Goal: Book appointment/travel/reservation

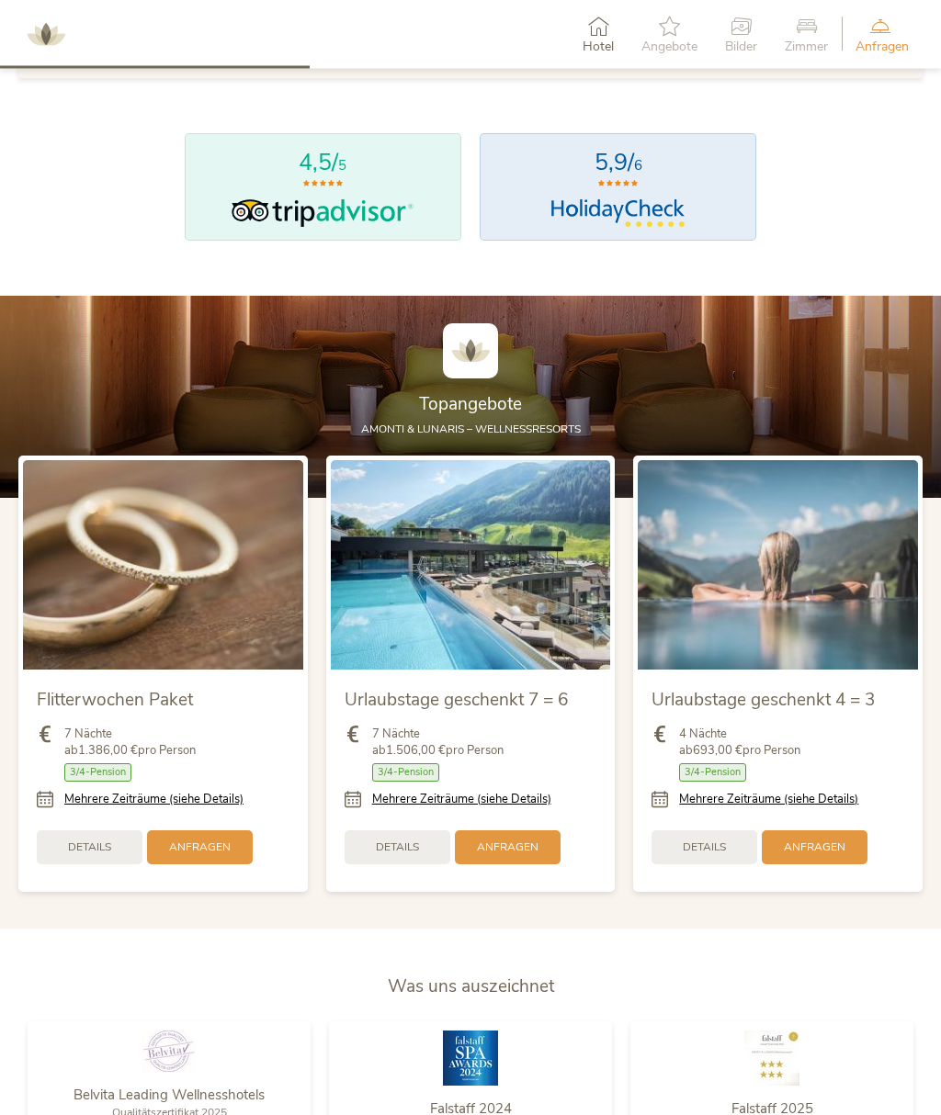
scroll to position [1565, 0]
click at [717, 863] on div "Details" at bounding box center [704, 847] width 106 height 34
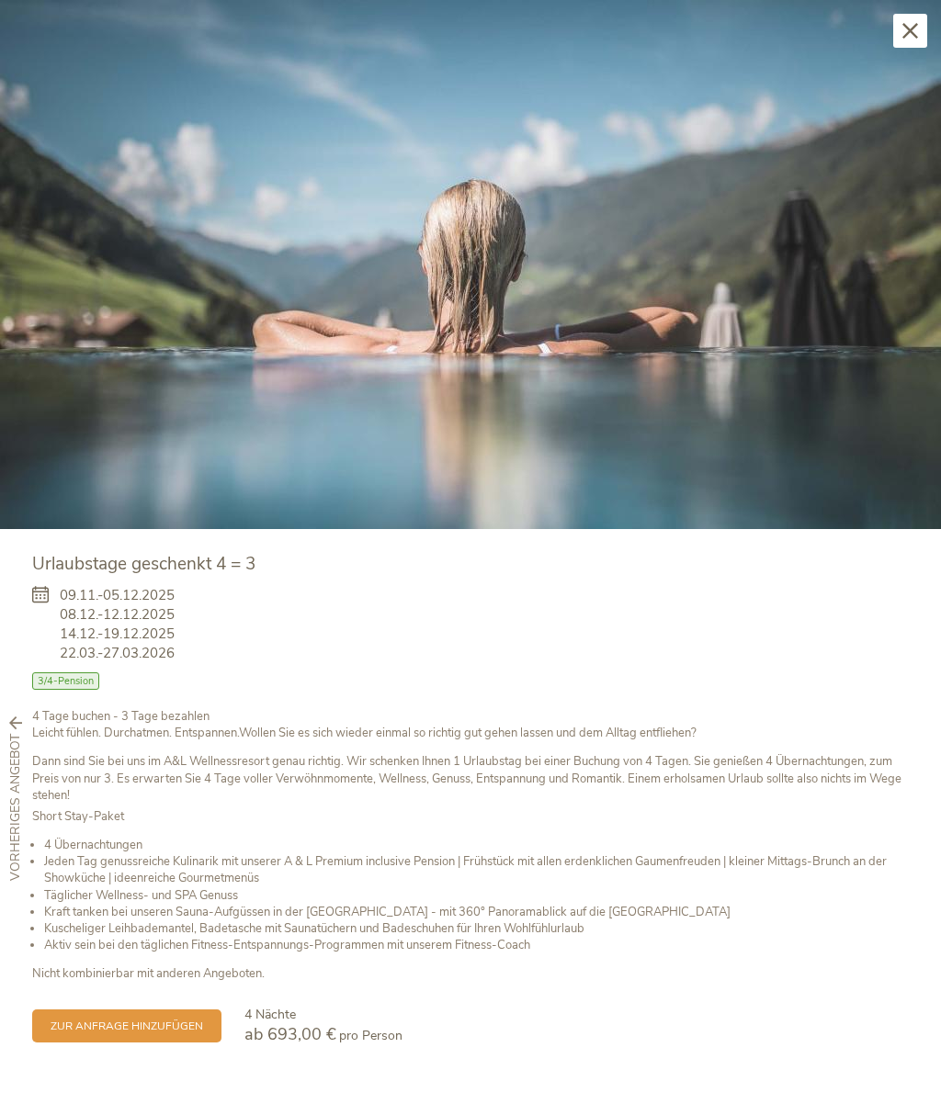
click at [687, 904] on li "Kraft tanken bei unseren Sauna-Aufgüssen in der [GEOGRAPHIC_DATA] - mit 360° Pa…" at bounding box center [476, 912] width 864 height 17
click at [914, 20] on div "Schließen" at bounding box center [910, 31] width 34 height 34
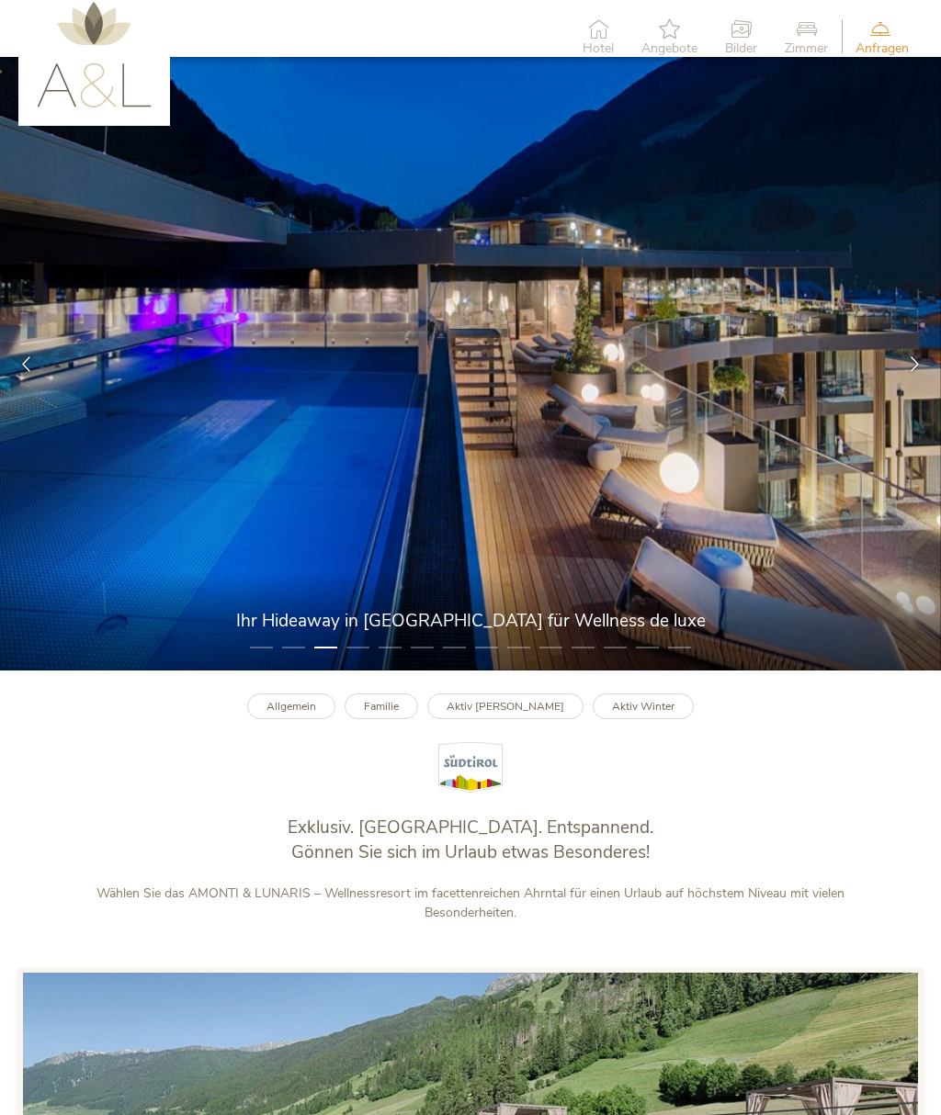
scroll to position [0, 0]
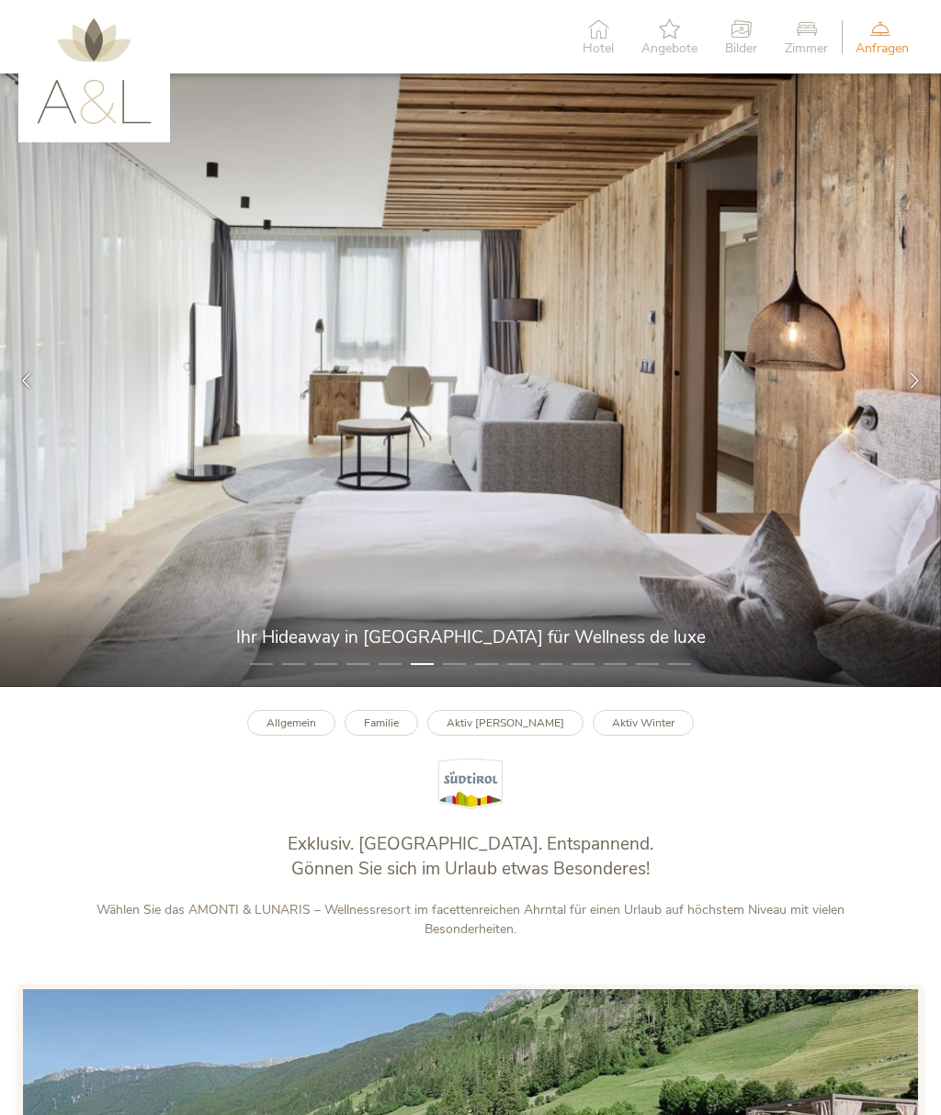
click at [787, 730] on div "Allgemein Familie Aktiv [PERSON_NAME] Aktiv Winter" at bounding box center [470, 748] width 941 height 123
click at [103, 43] on img at bounding box center [94, 71] width 115 height 106
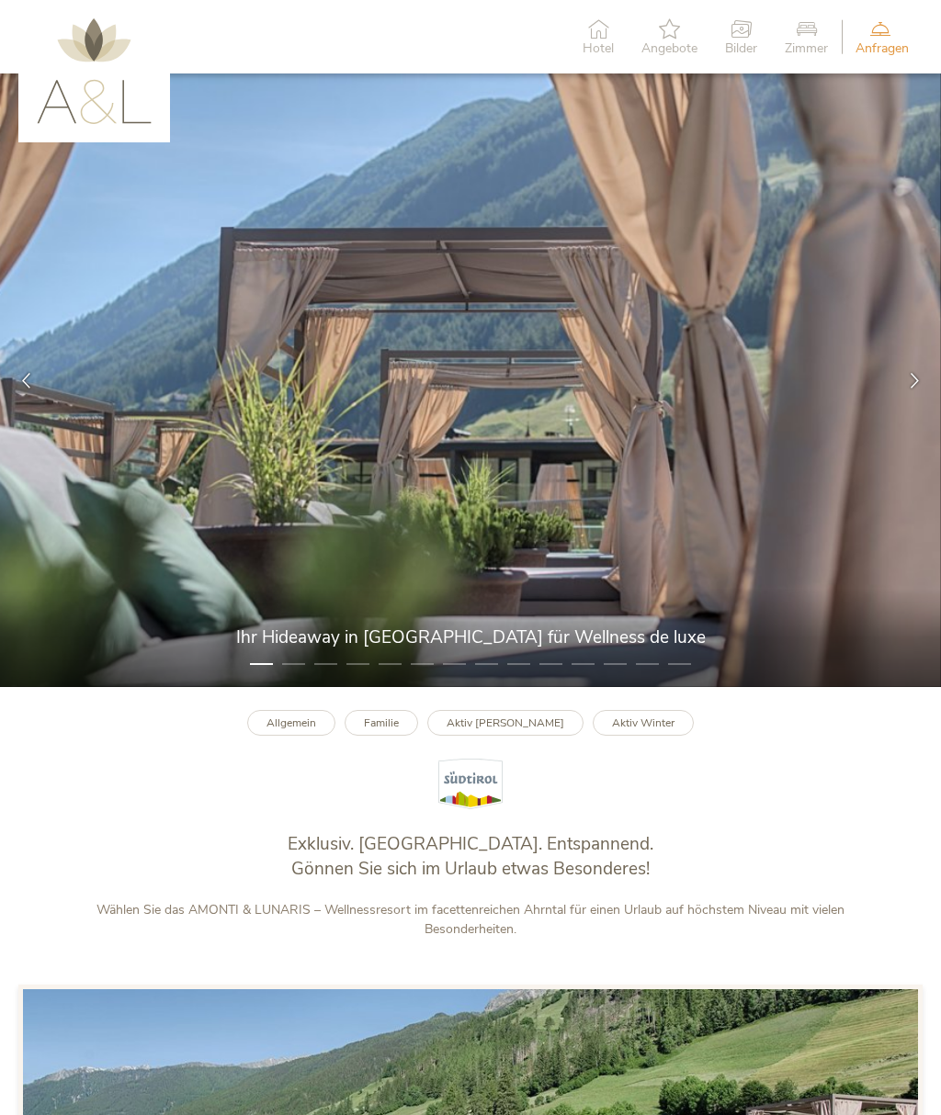
click at [593, 34] on icon at bounding box center [597, 28] width 31 height 20
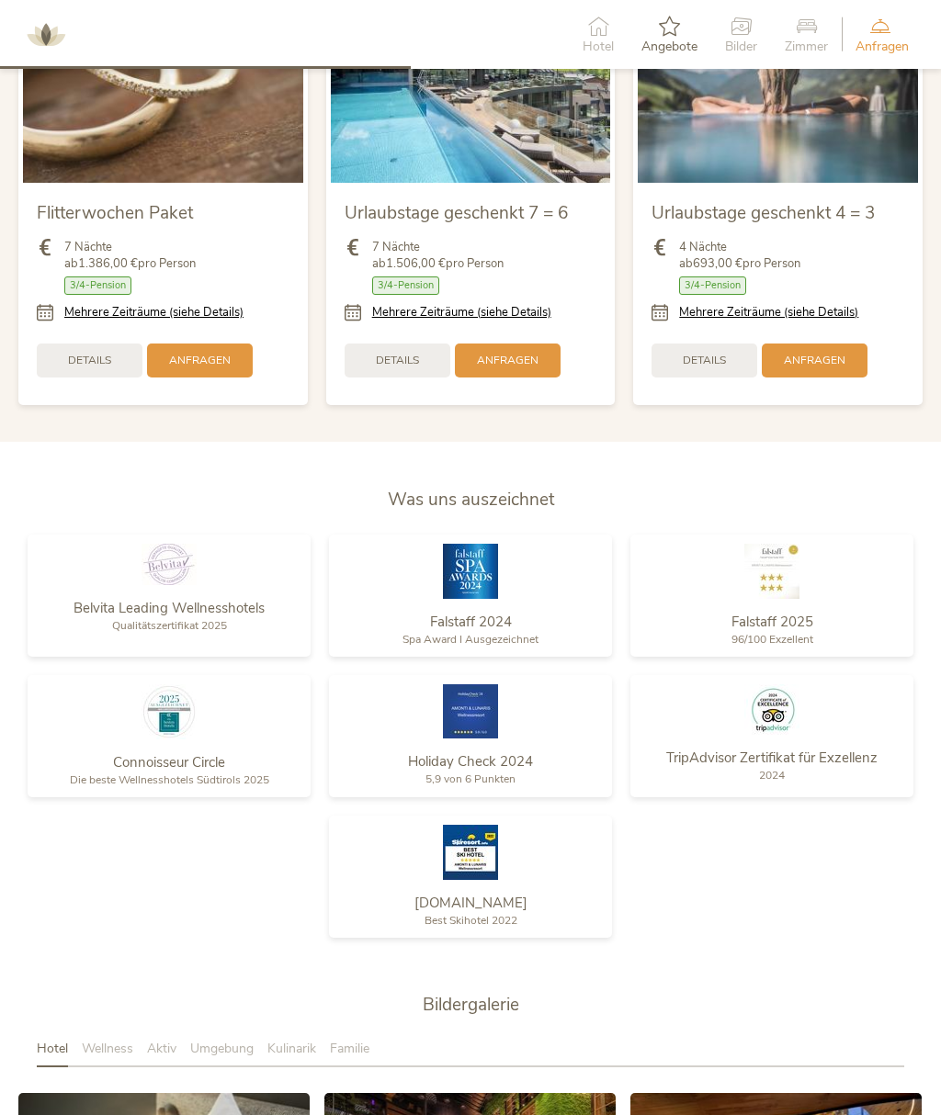
scroll to position [2053, 0]
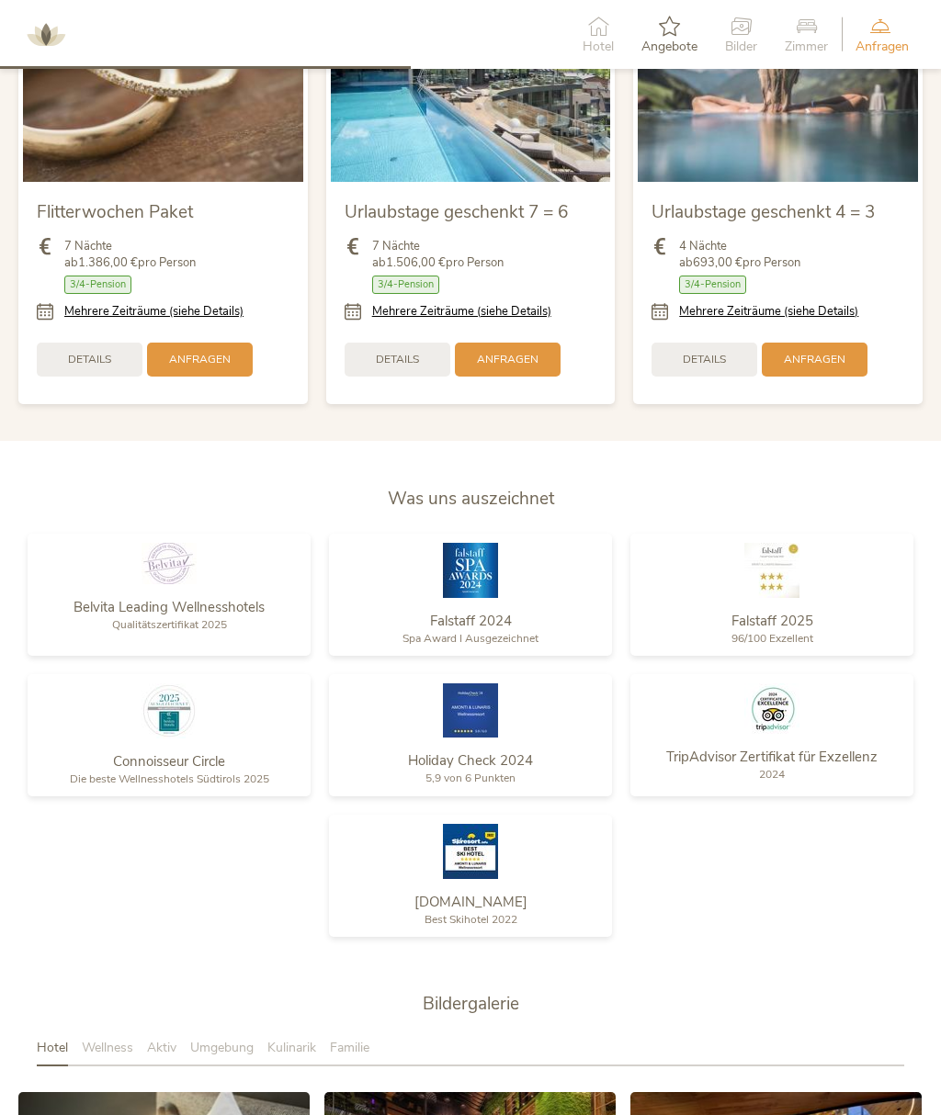
click at [847, 373] on div "Anfragen" at bounding box center [815, 360] width 106 height 34
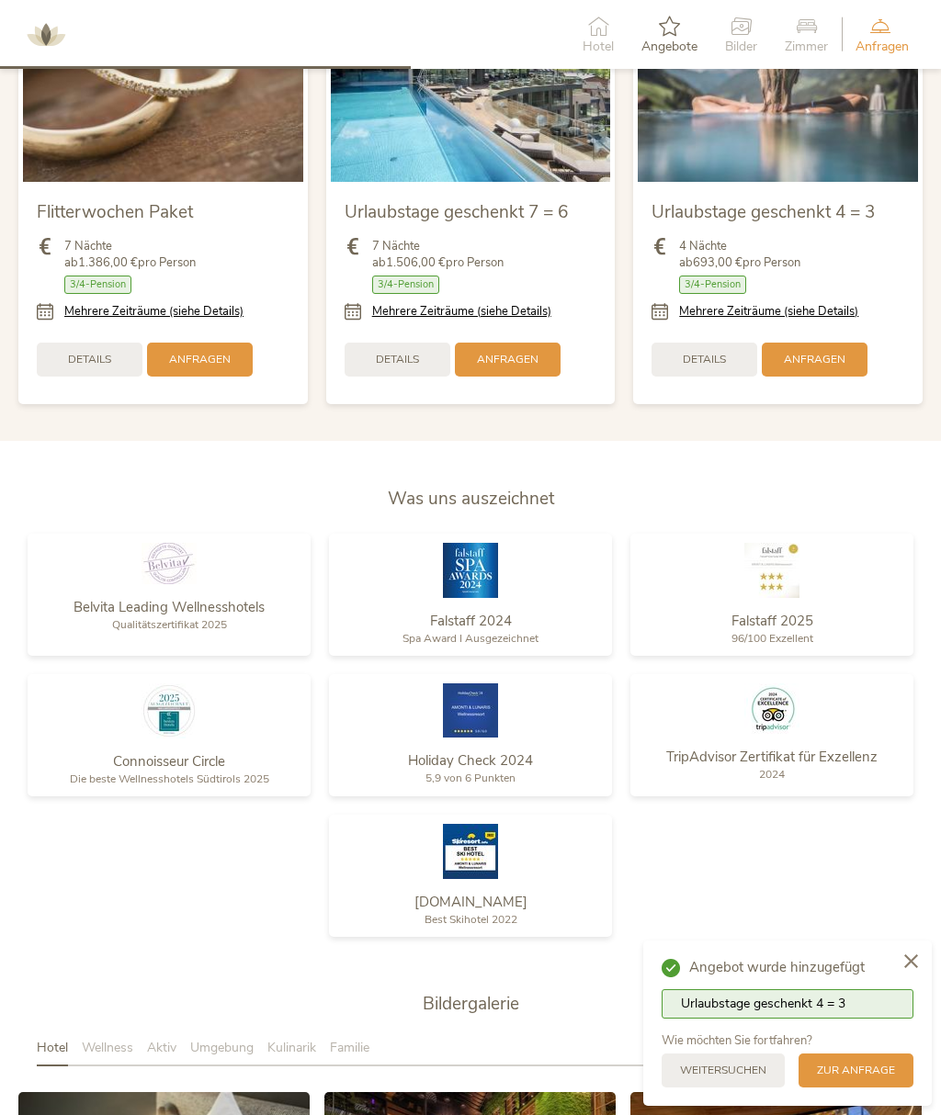
click at [830, 365] on span "Anfragen" at bounding box center [815, 360] width 62 height 16
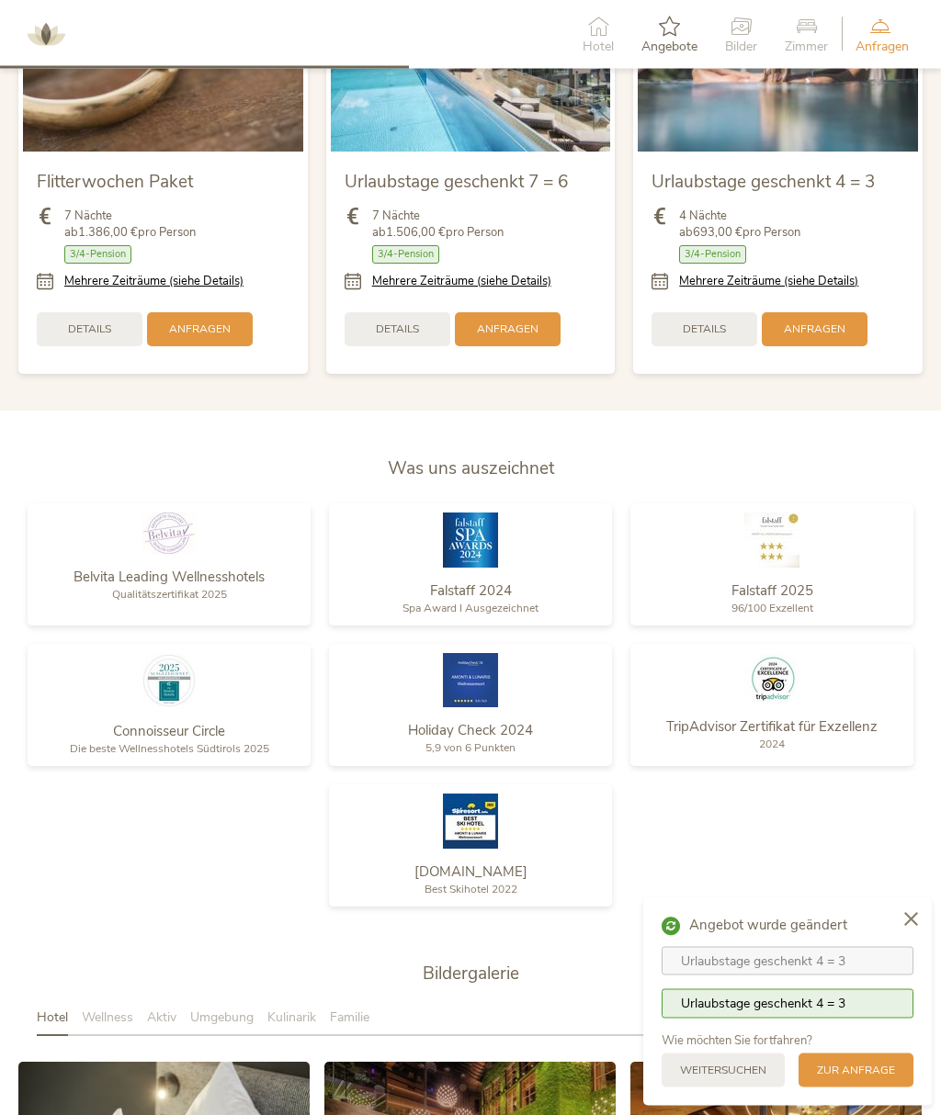
scroll to position [2082, 0]
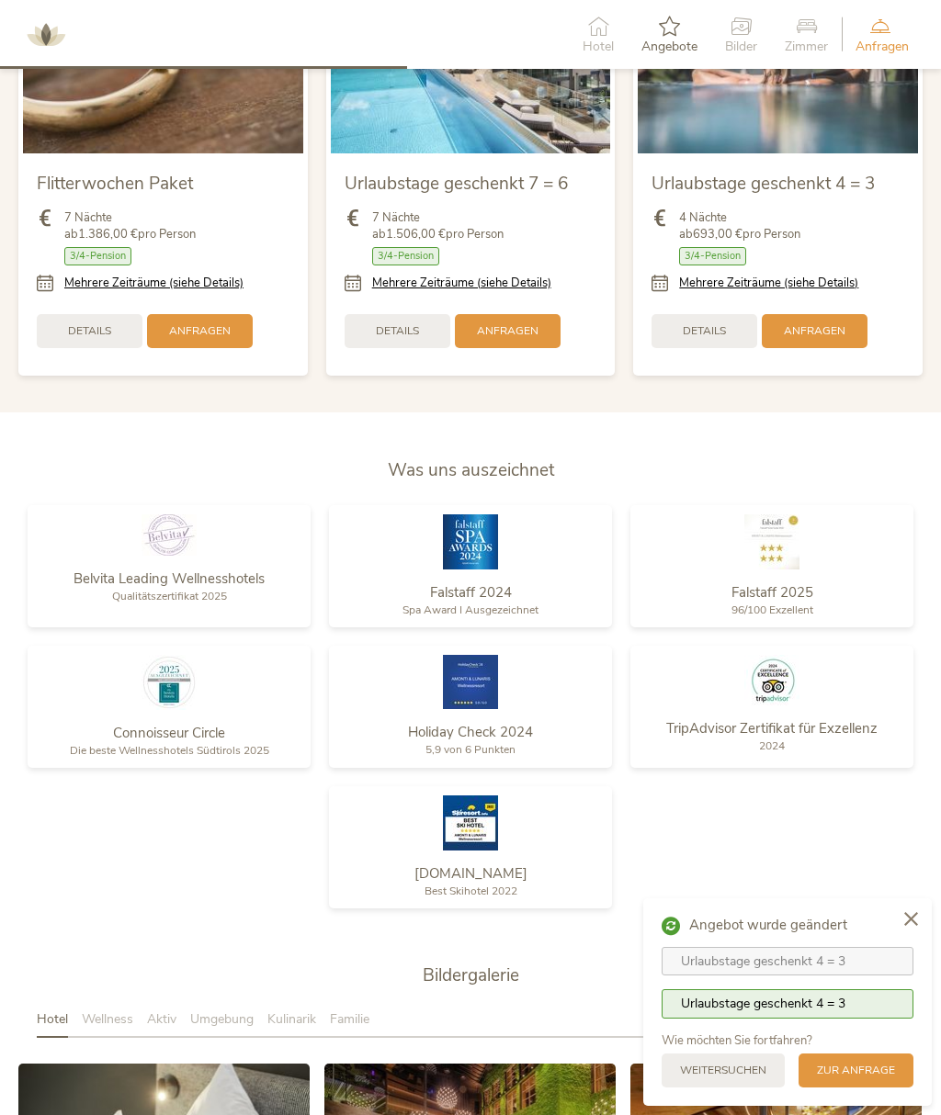
click at [911, 926] on icon at bounding box center [911, 919] width 14 height 14
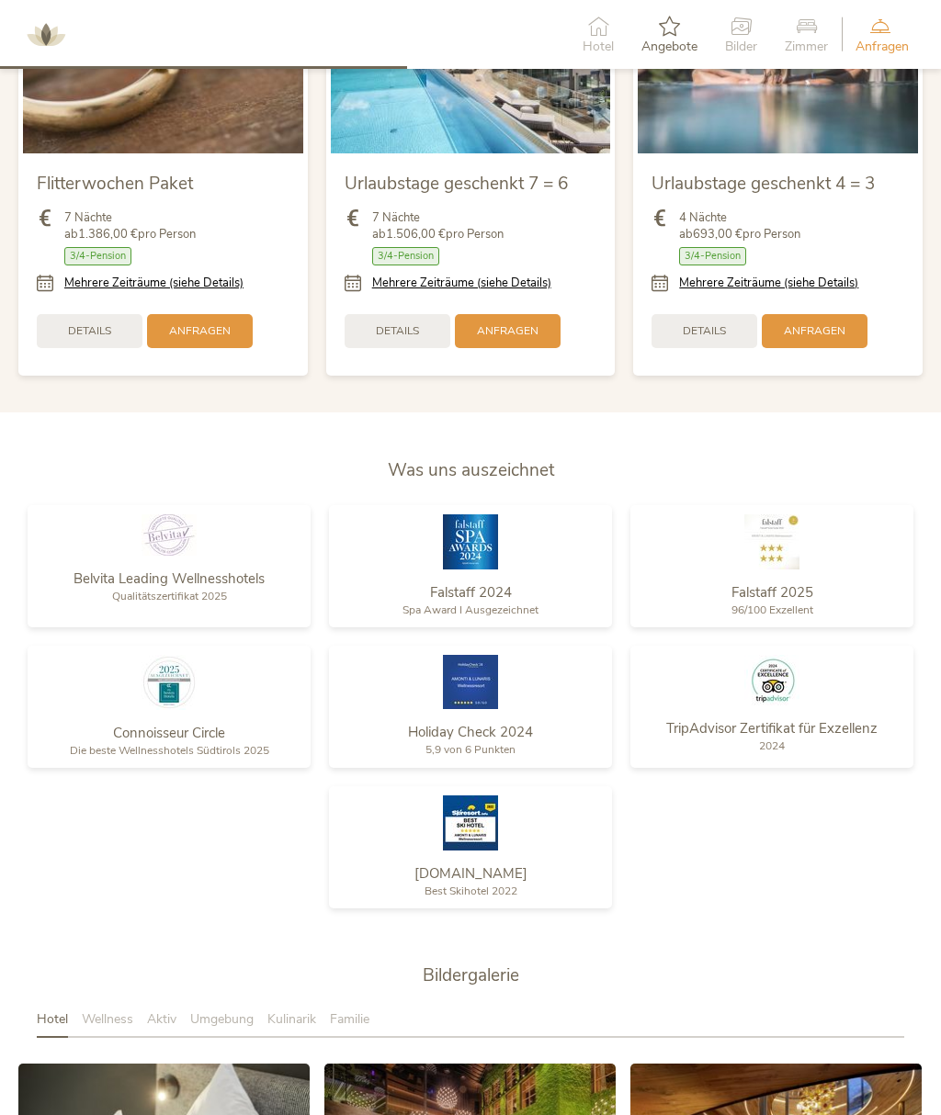
click at [825, 338] on span "Anfragen" at bounding box center [815, 331] width 62 height 16
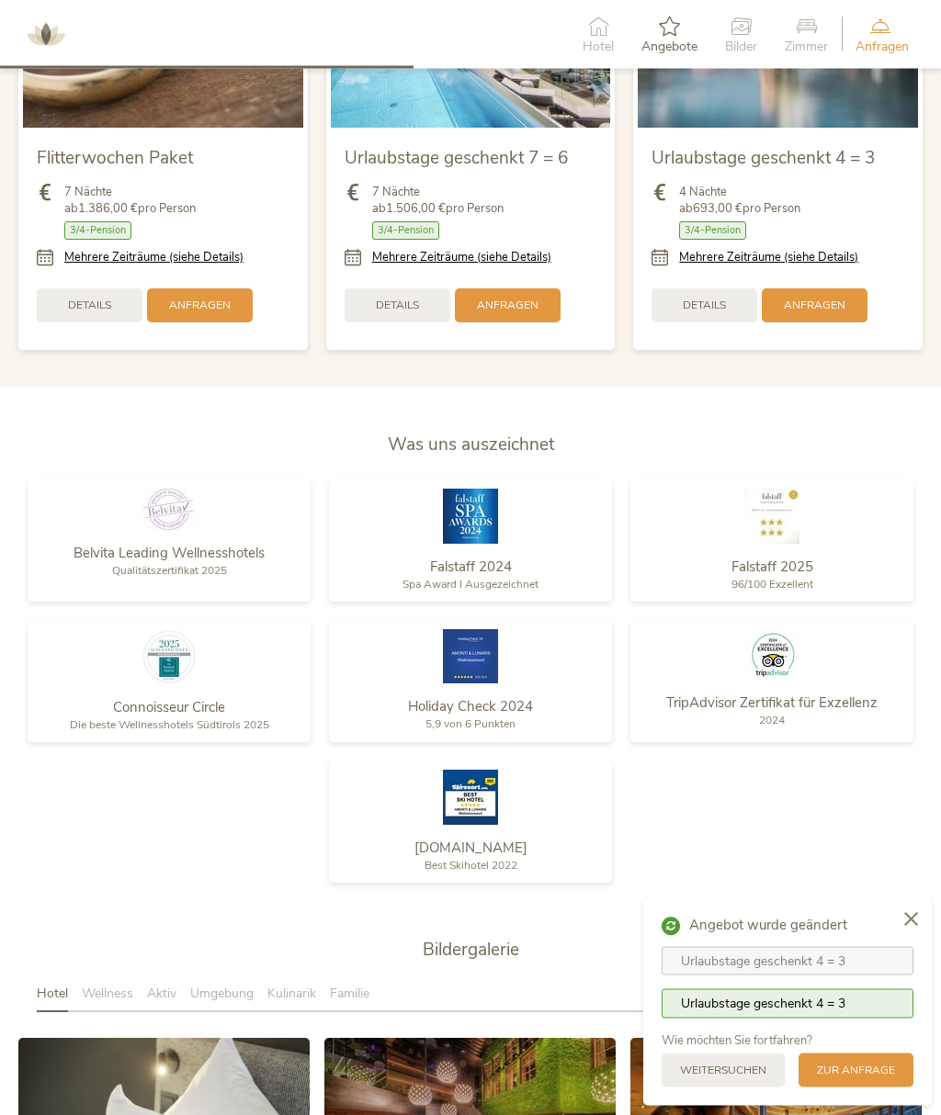
scroll to position [2137, 0]
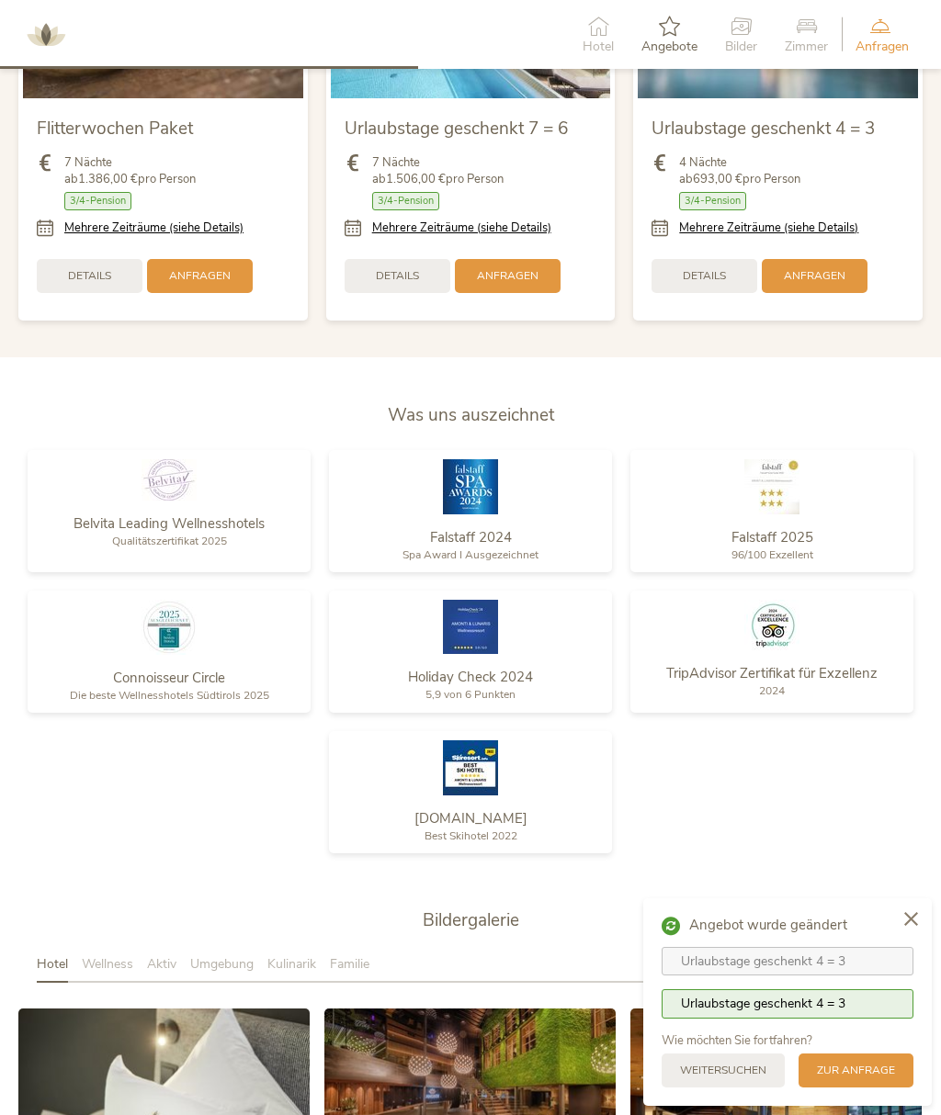
click at [872, 1078] on span "zur Anfrage" at bounding box center [856, 1071] width 78 height 16
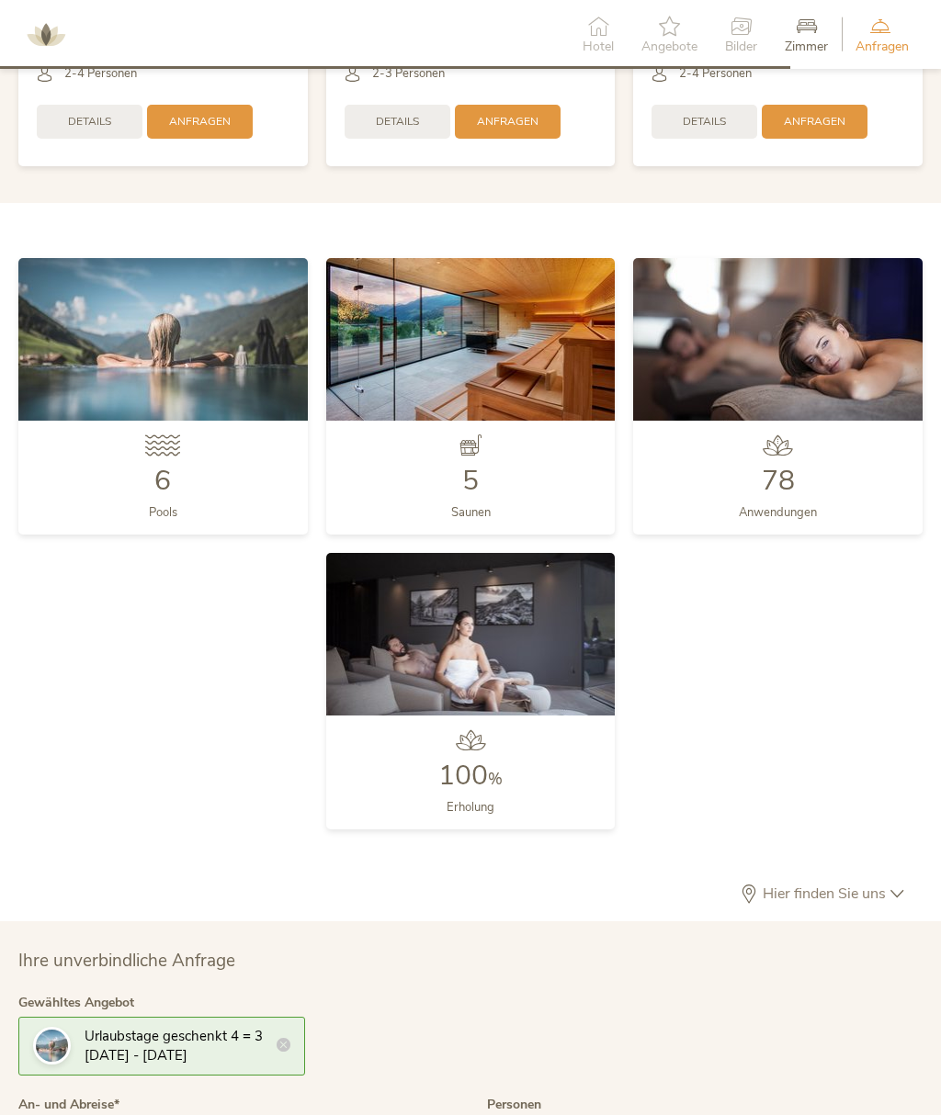
scroll to position [4036, 0]
